Goal: Task Accomplishment & Management: Manage account settings

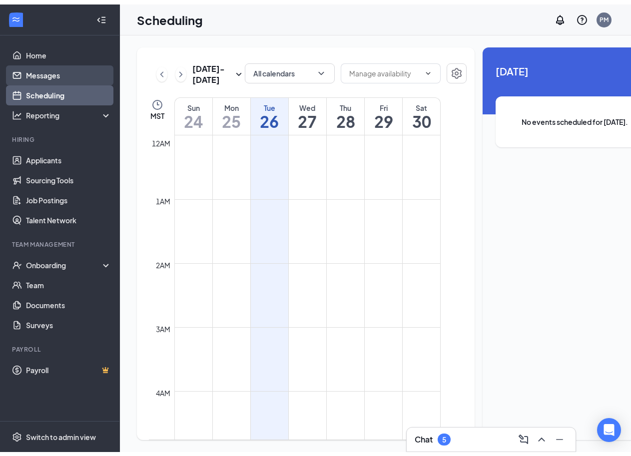
scroll to position [491, 0]
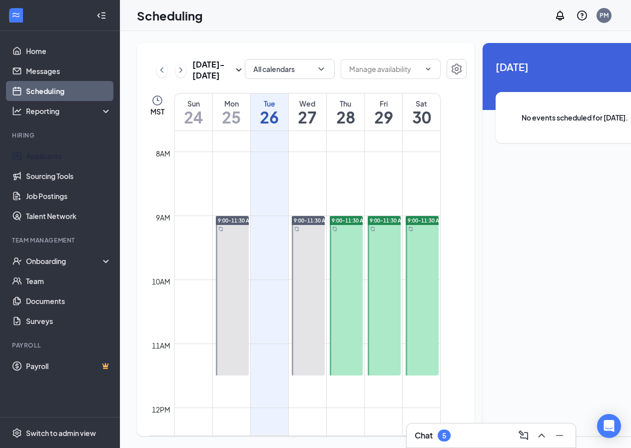
click at [51, 162] on link "Applicants" at bounding box center [68, 156] width 85 height 20
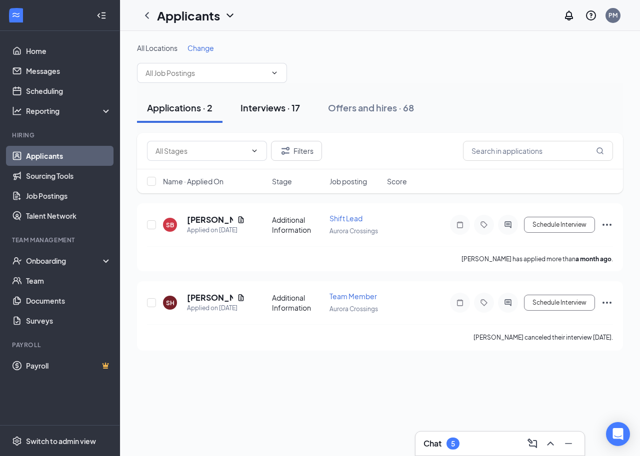
click at [289, 122] on button "Interviews · 17" at bounding box center [269, 108] width 79 height 30
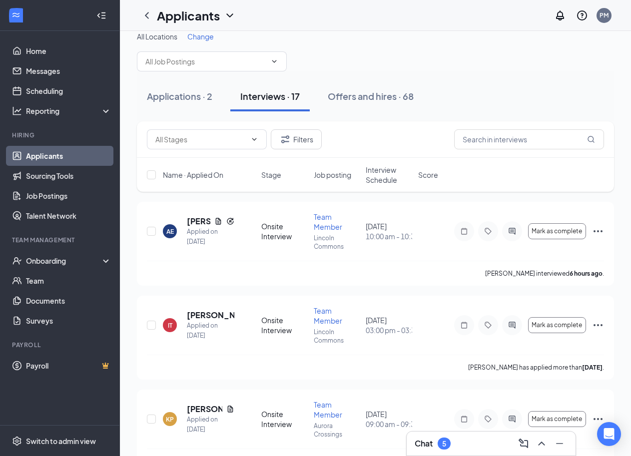
scroll to position [50, 0]
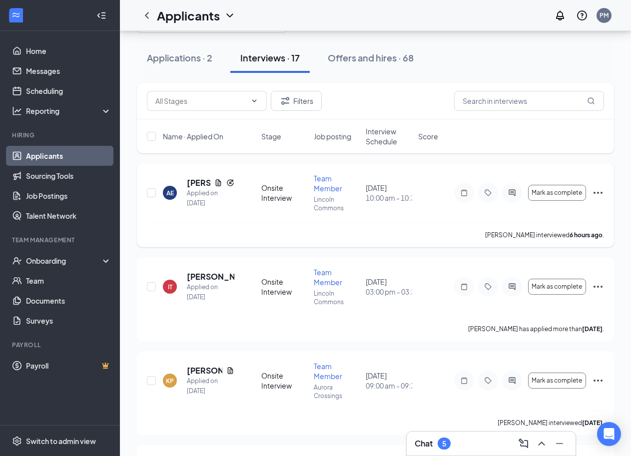
click at [596, 193] on icon "Ellipses" at bounding box center [598, 193] width 9 height 2
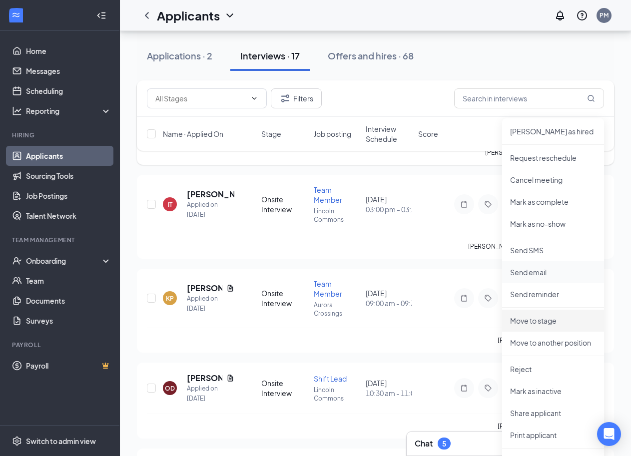
scroll to position [150, 0]
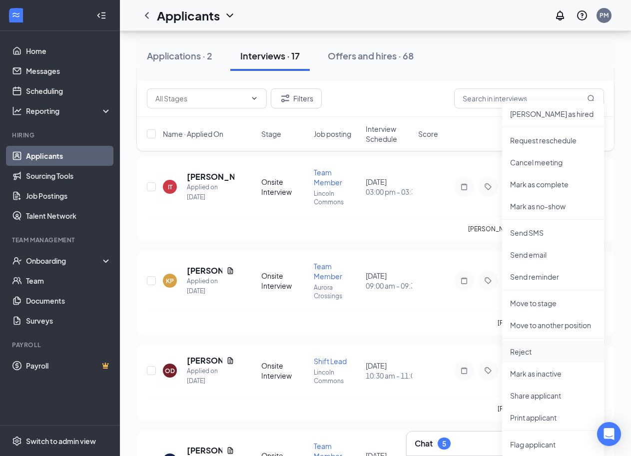
click at [548, 354] on p "Reject" at bounding box center [553, 352] width 86 height 10
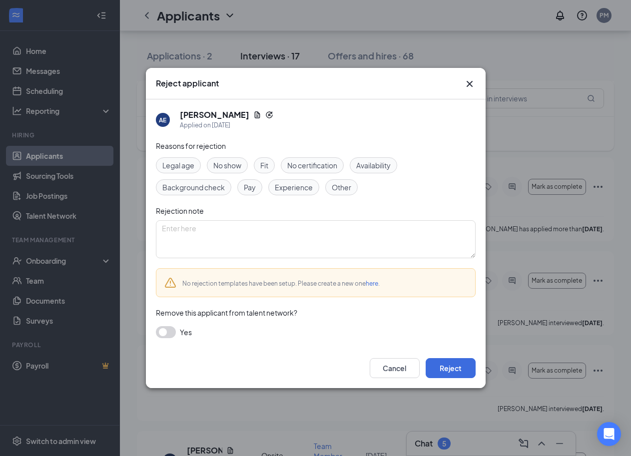
click at [351, 186] on span "Other" at bounding box center [341, 187] width 19 height 11
click at [447, 366] on button "Reject" at bounding box center [451, 368] width 50 height 20
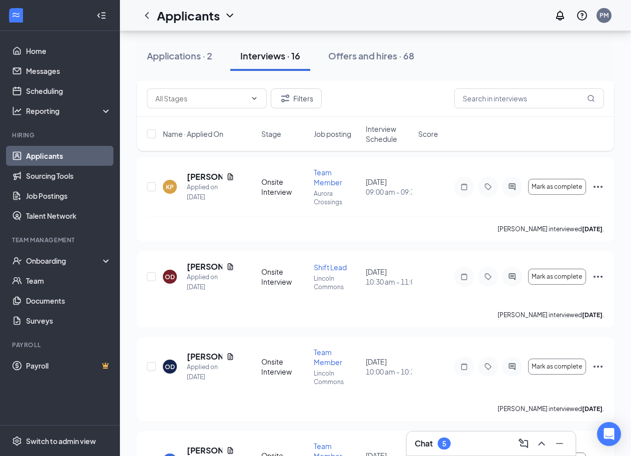
click at [369, 131] on span "Interview Schedule" at bounding box center [389, 134] width 46 height 20
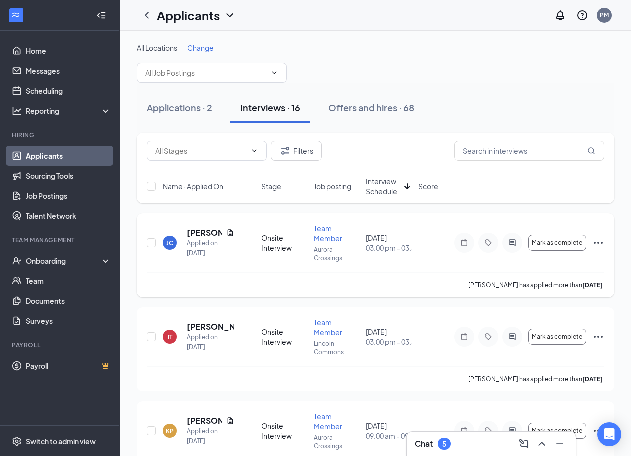
scroll to position [50, 0]
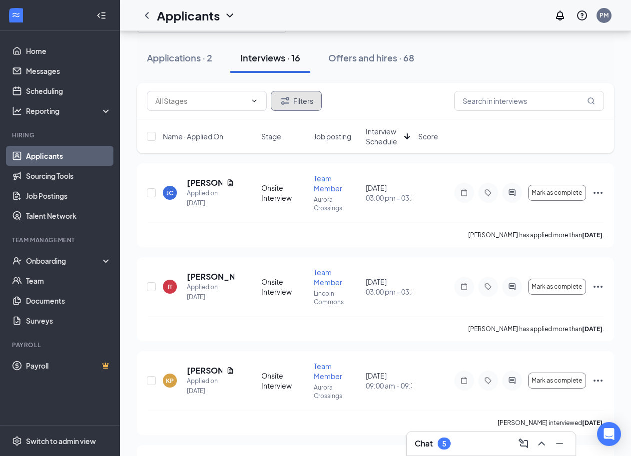
click at [293, 102] on button "Filters" at bounding box center [296, 101] width 51 height 20
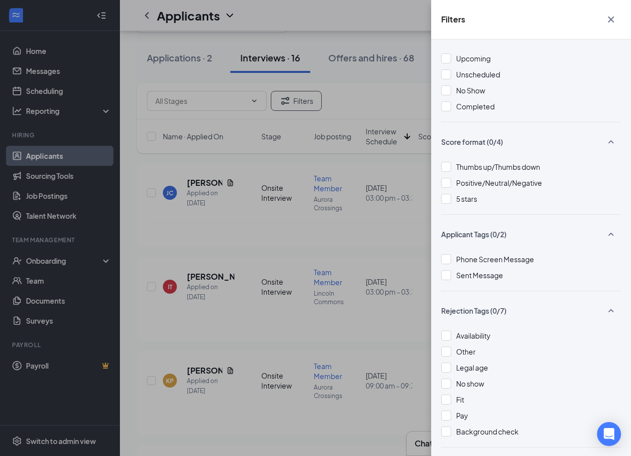
scroll to position [182, 0]
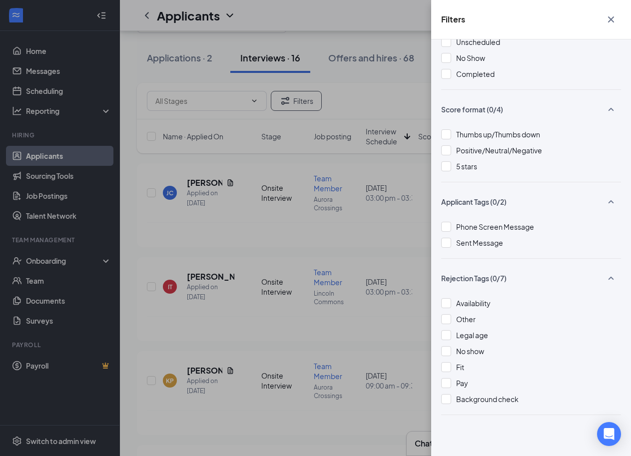
click at [316, 173] on div "Filters Applicant Status (0/5) Unread message Hasn't messaged back Stuck in sta…" at bounding box center [315, 228] width 631 height 456
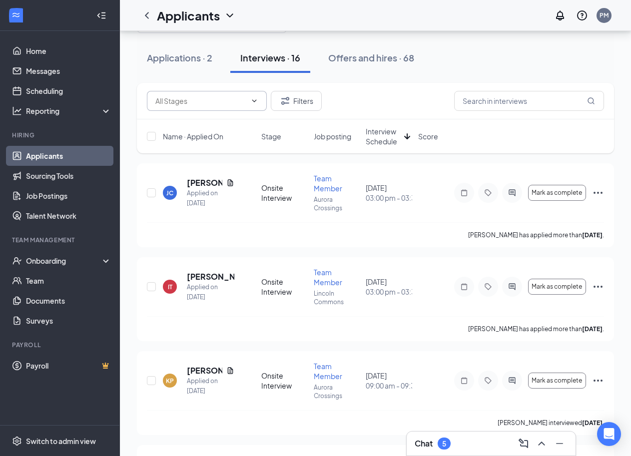
click at [257, 102] on icon "ChevronDown" at bounding box center [254, 101] width 8 height 8
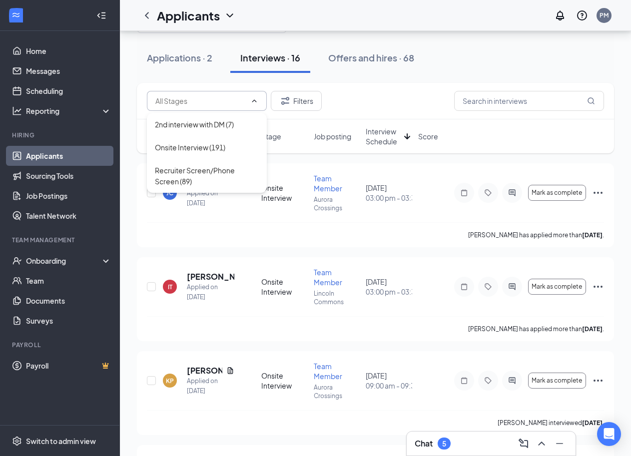
click at [257, 102] on icon "ChevronUp" at bounding box center [254, 101] width 8 height 8
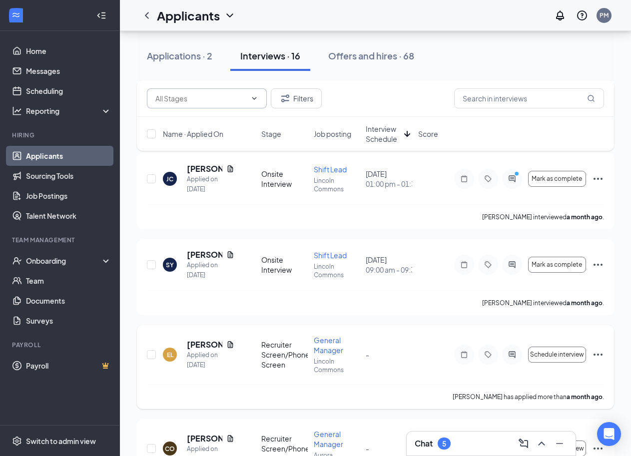
scroll to position [849, 0]
